Goal: Navigation & Orientation: Find specific page/section

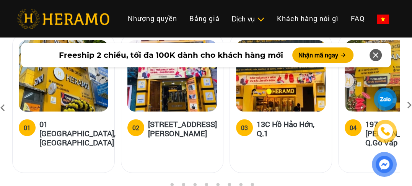
scroll to position [3251, 0]
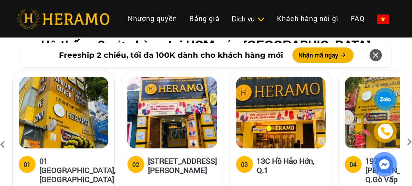
click at [410, 142] on icon at bounding box center [409, 144] width 14 height 5
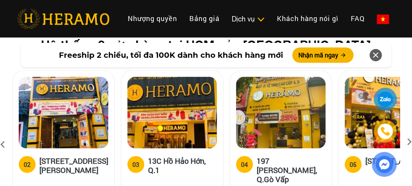
click at [411, 142] on icon at bounding box center [409, 144] width 14 height 5
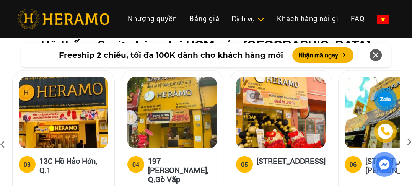
click at [411, 142] on icon at bounding box center [409, 144] width 14 height 5
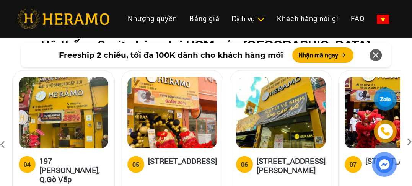
click at [411, 142] on icon at bounding box center [409, 144] width 14 height 5
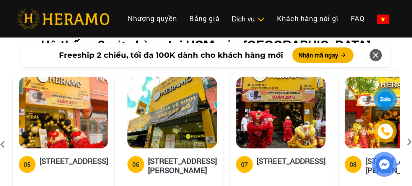
click at [400, 79] on div "Hệ thống 9 cửa hàng tại HCM của HERAMO 01 01 [GEOGRAPHIC_DATA], Q.[GEOGRAPHIC_D…" at bounding box center [206, 127] width 400 height 181
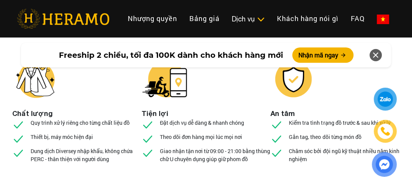
scroll to position [3204, 0]
